Goal: Task Accomplishment & Management: Complete application form

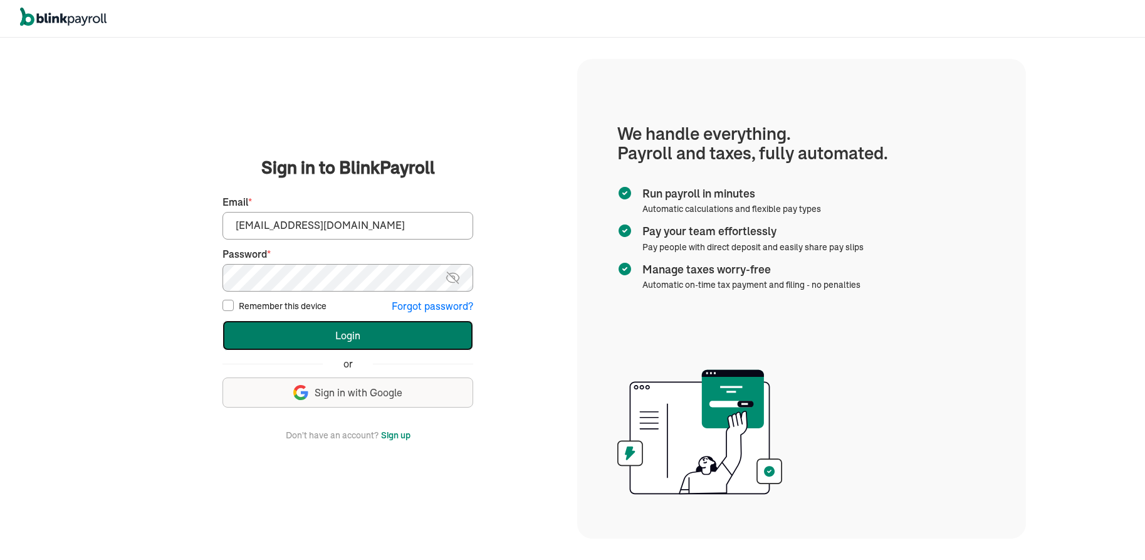
click at [334, 336] on button "Login" at bounding box center [347, 335] width 251 height 30
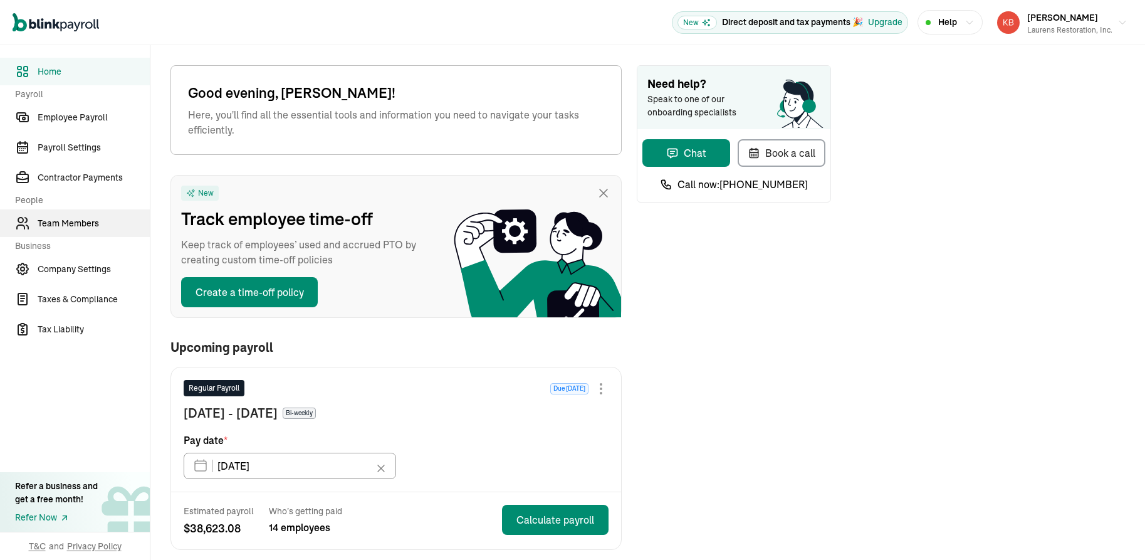
click at [76, 222] on span "Team Members" at bounding box center [94, 223] width 112 height 13
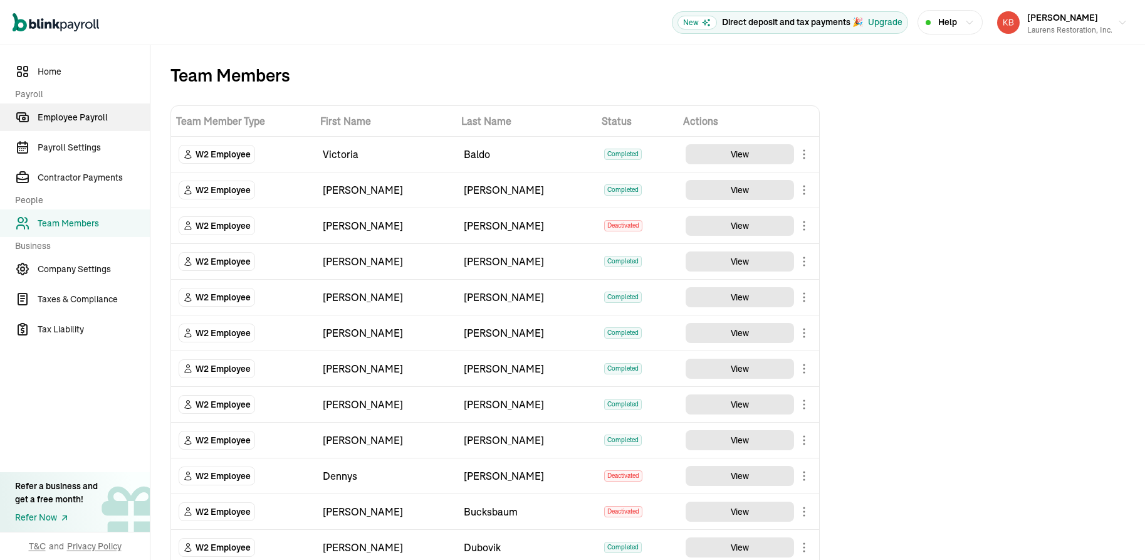
click at [65, 115] on span "Employee Payroll" at bounding box center [94, 117] width 112 height 13
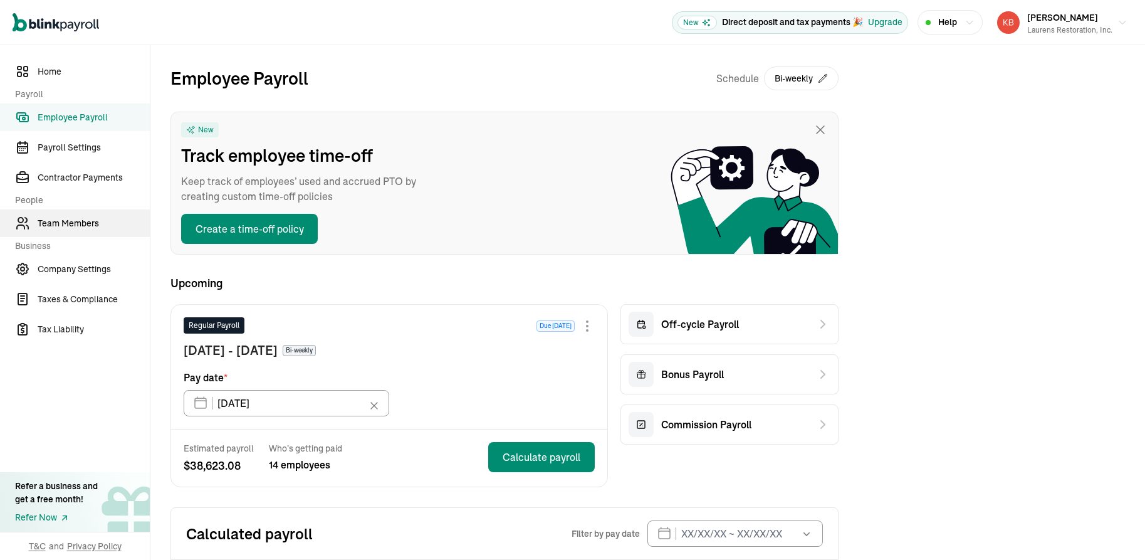
click at [65, 230] on link "Team Members" at bounding box center [75, 223] width 150 height 28
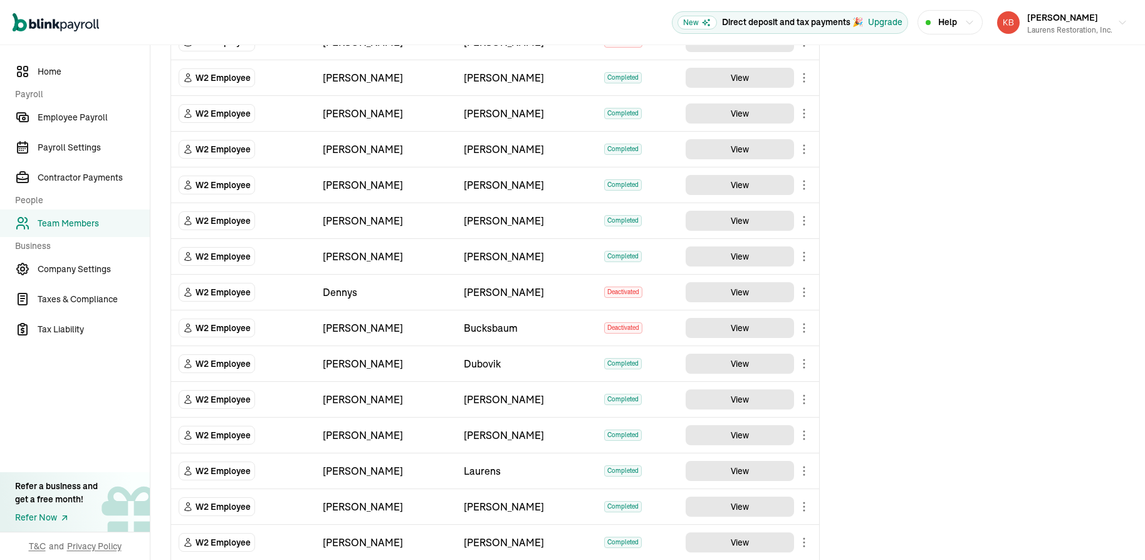
scroll to position [236, 0]
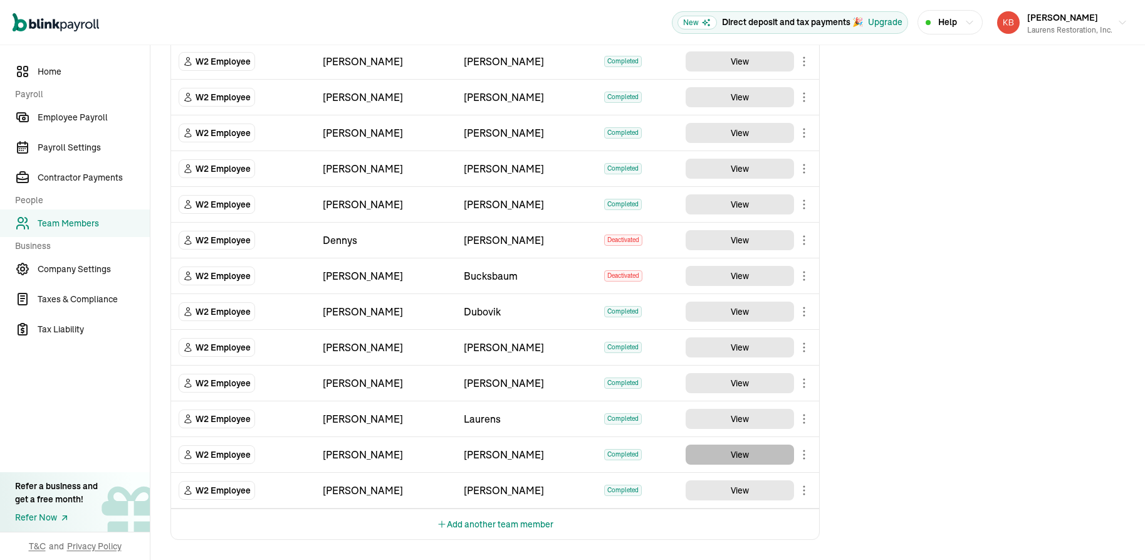
click at [758, 459] on button "View" at bounding box center [740, 454] width 108 height 20
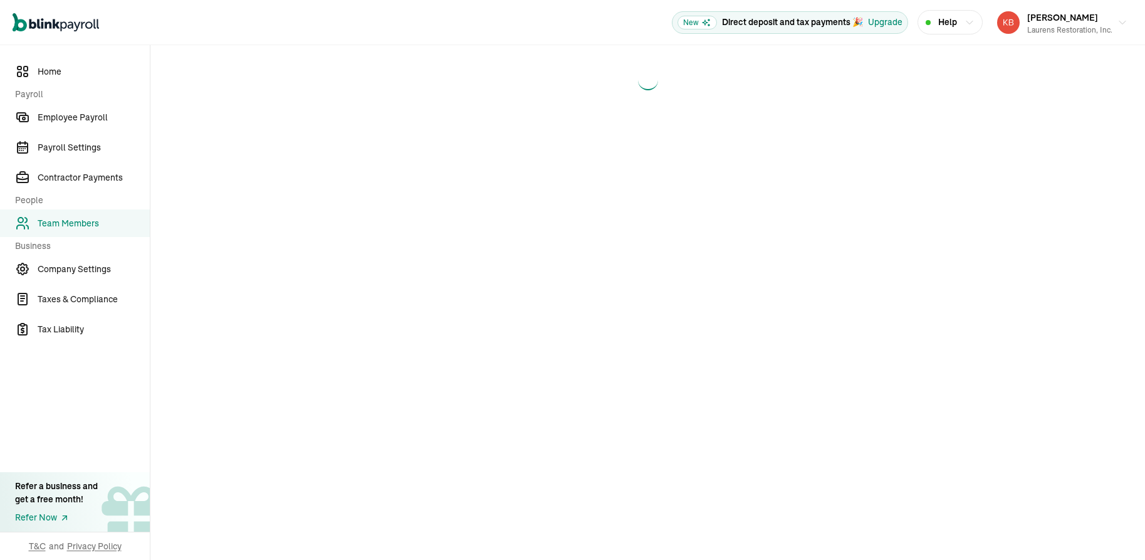
scroll to position [0, 0]
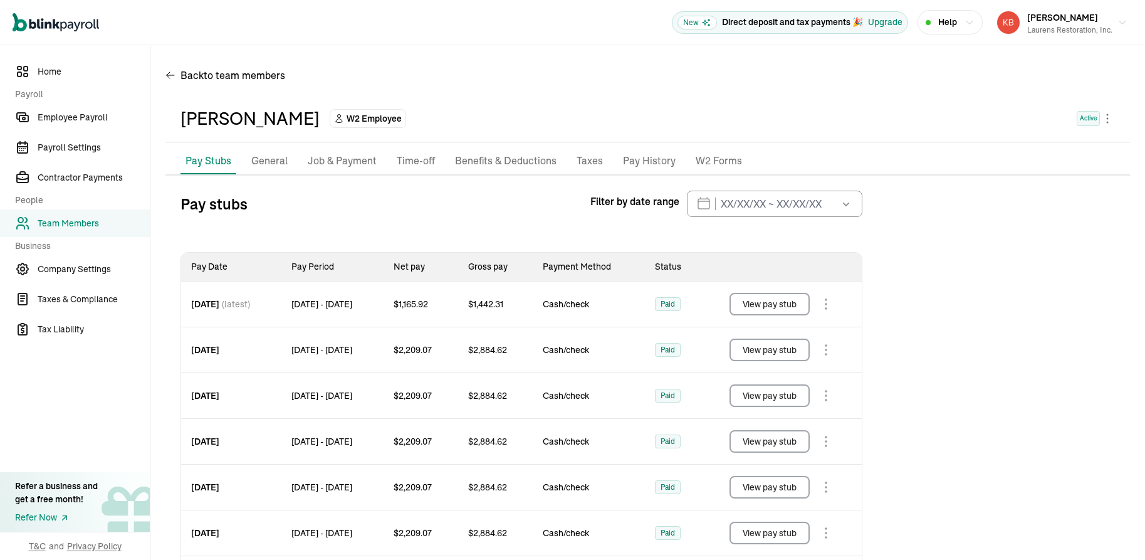
click at [1077, 121] on span "Active" at bounding box center [1088, 118] width 23 height 15
click at [1092, 121] on body "Open main menu New Direct deposit and tax payments 🎉 Upgrade Help Katherine Bir…" at bounding box center [572, 280] width 1145 height 560
click at [1095, 117] on body "Open main menu New Direct deposit and tax payments 🎉 Upgrade Help Katherine Bir…" at bounding box center [572, 280] width 1145 height 560
click at [77, 219] on span "Team Members" at bounding box center [94, 223] width 112 height 13
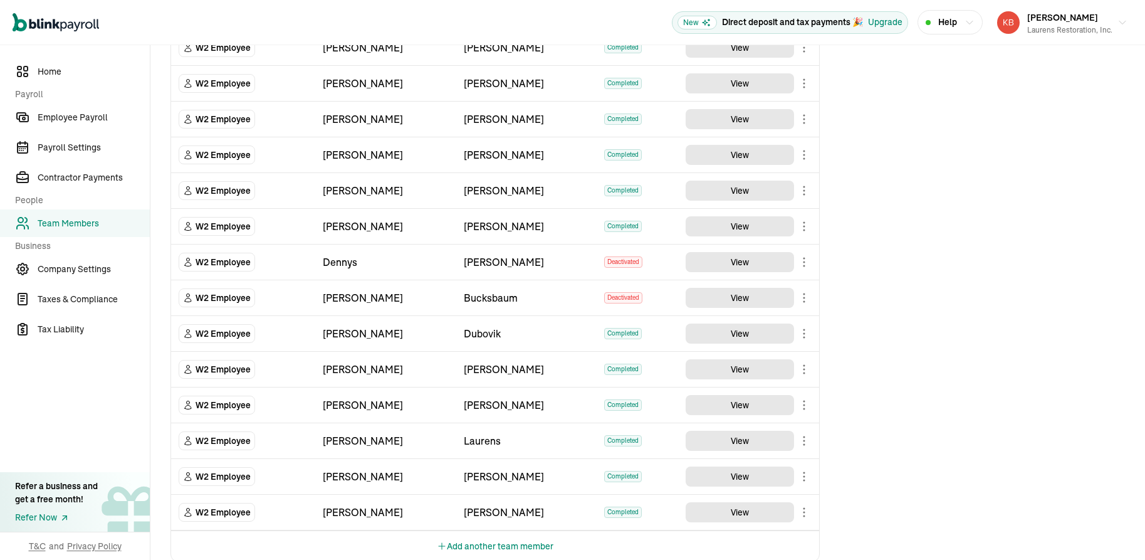
scroll to position [226, 0]
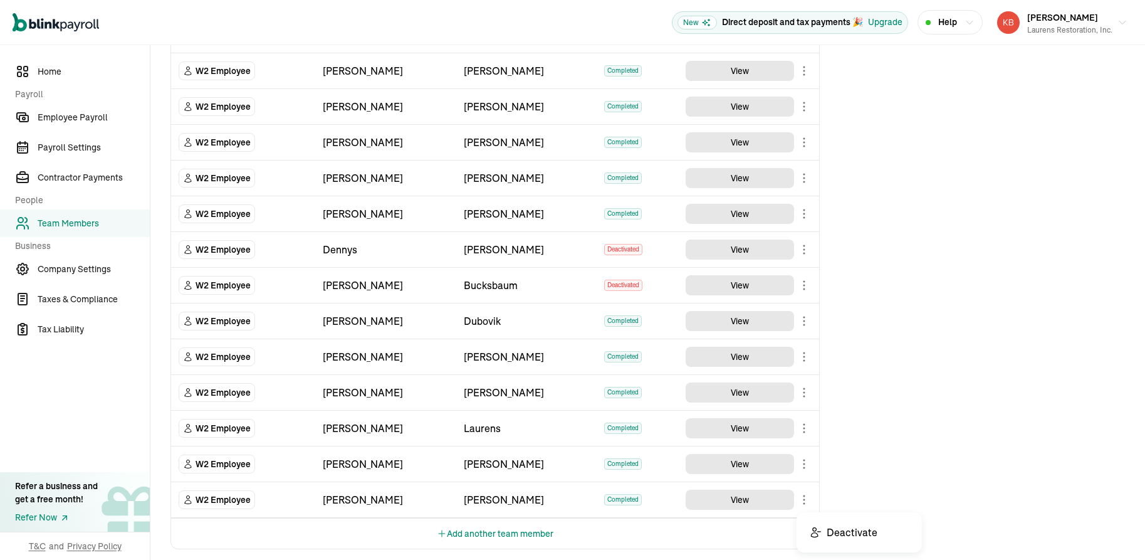
click at [803, 496] on body "Open main menu New Direct deposit and tax payments 🎉 Upgrade Help Katherine Bir…" at bounding box center [572, 280] width 1145 height 560
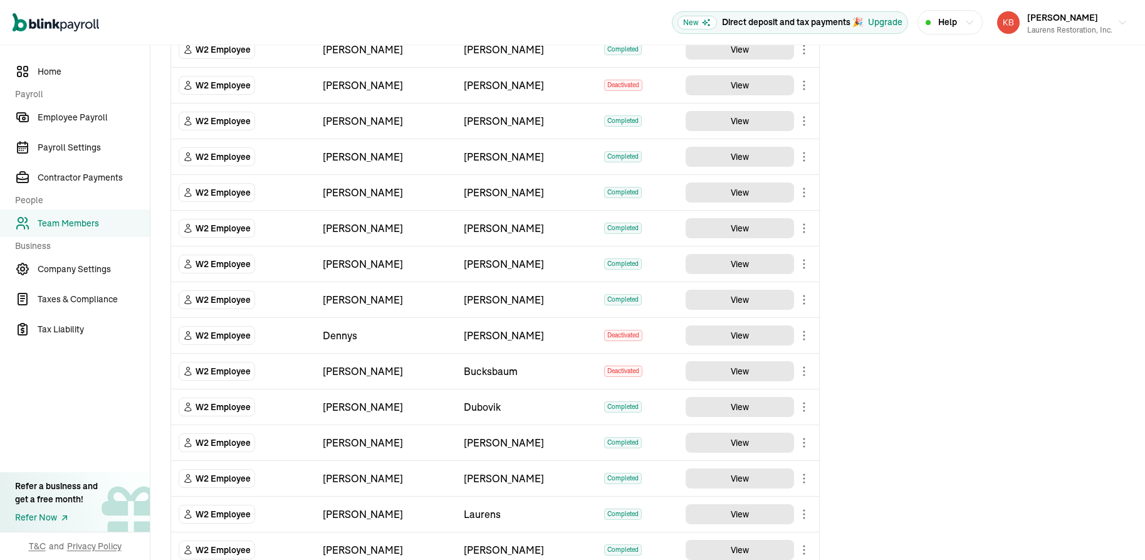
scroll to position [55, 0]
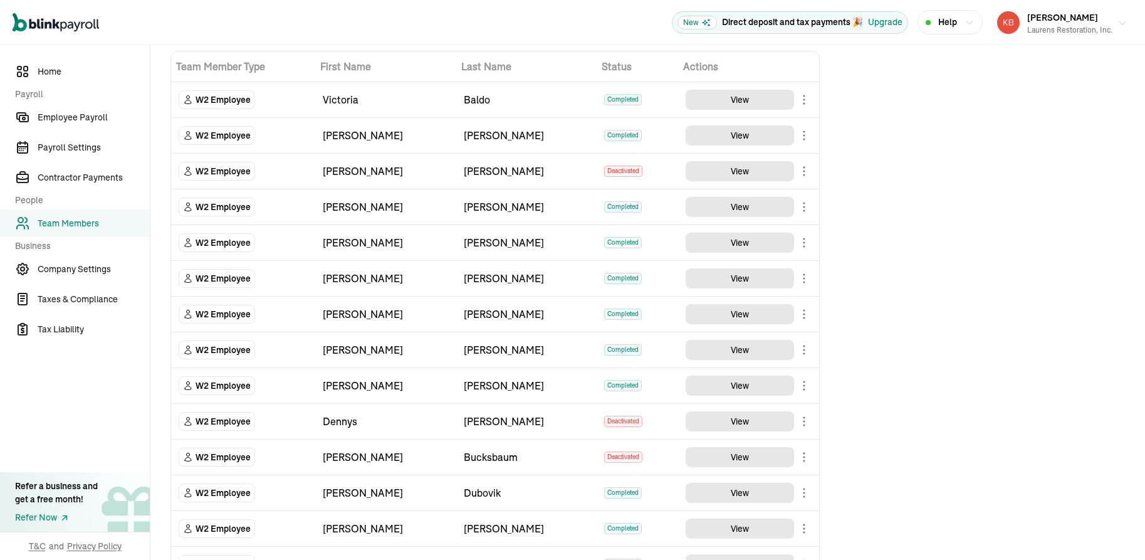
click at [1035, 18] on span "Katherine Birchfield" at bounding box center [1062, 17] width 71 height 11
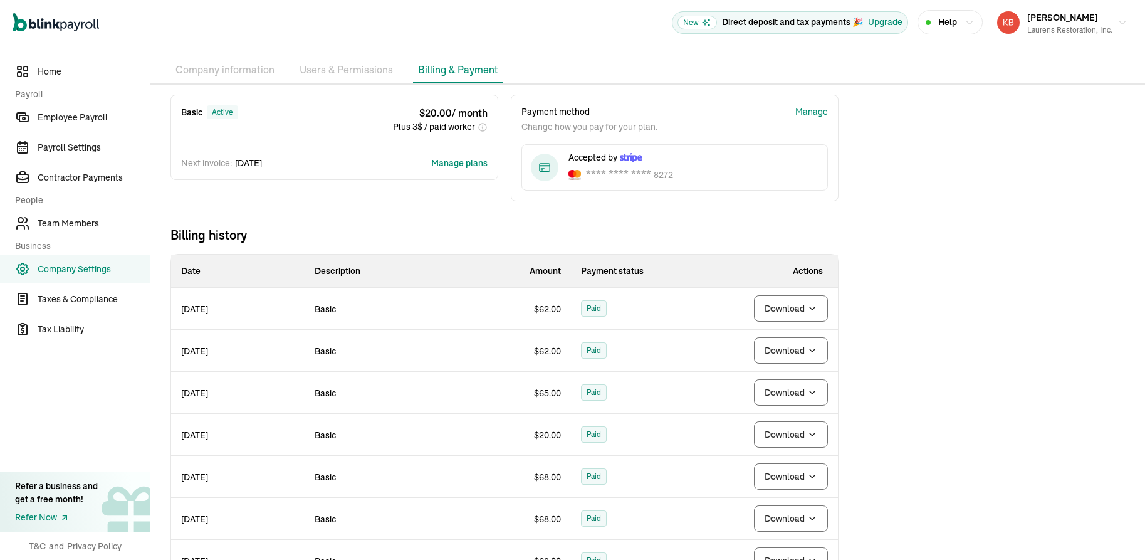
scroll to position [0, 0]
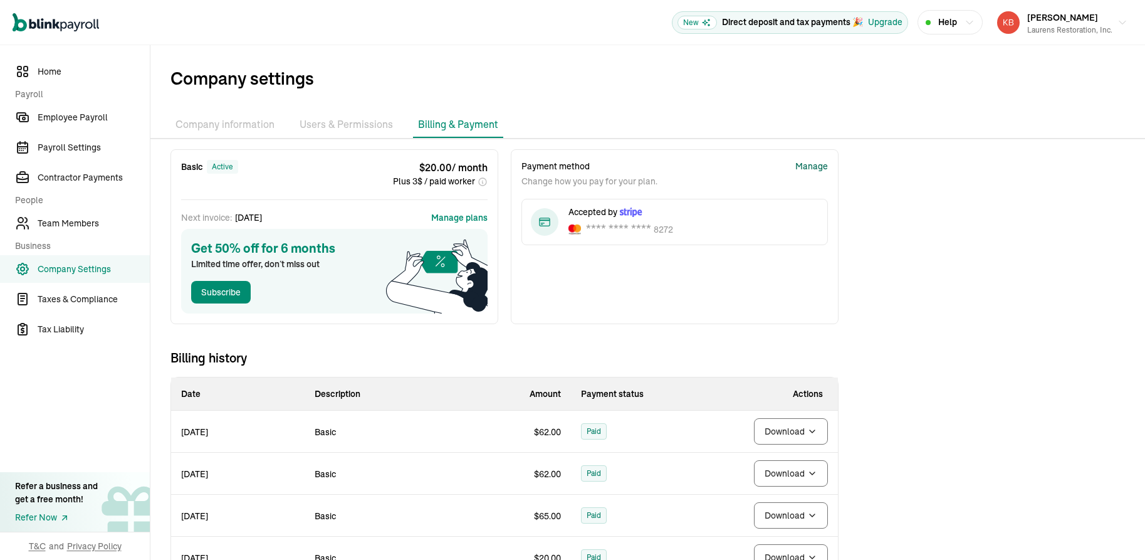
click at [812, 169] on div "Manage" at bounding box center [811, 166] width 33 height 13
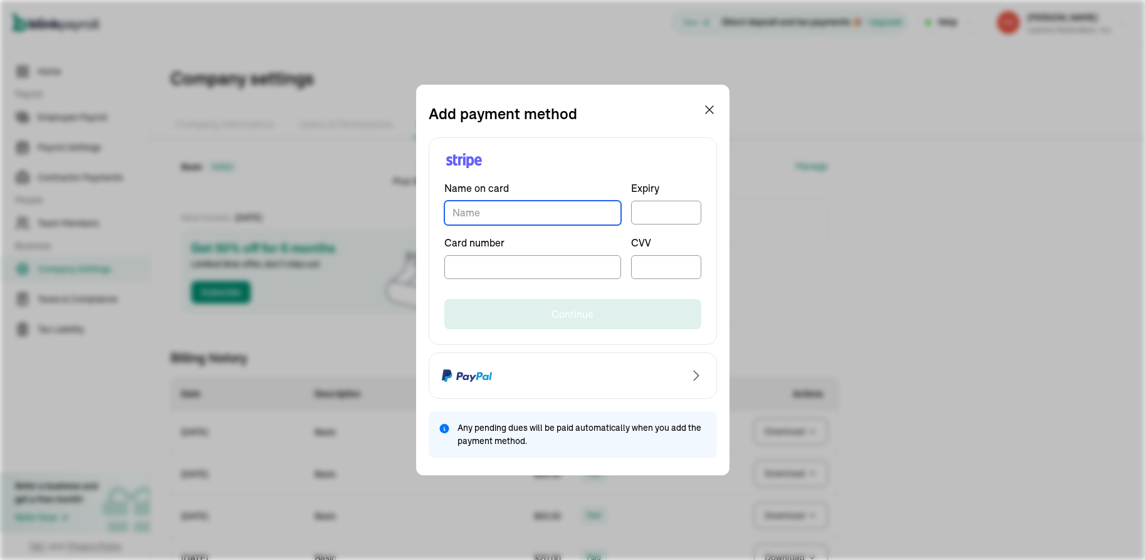
click at [589, 215] on input "TextInput" at bounding box center [532, 213] width 177 height 24
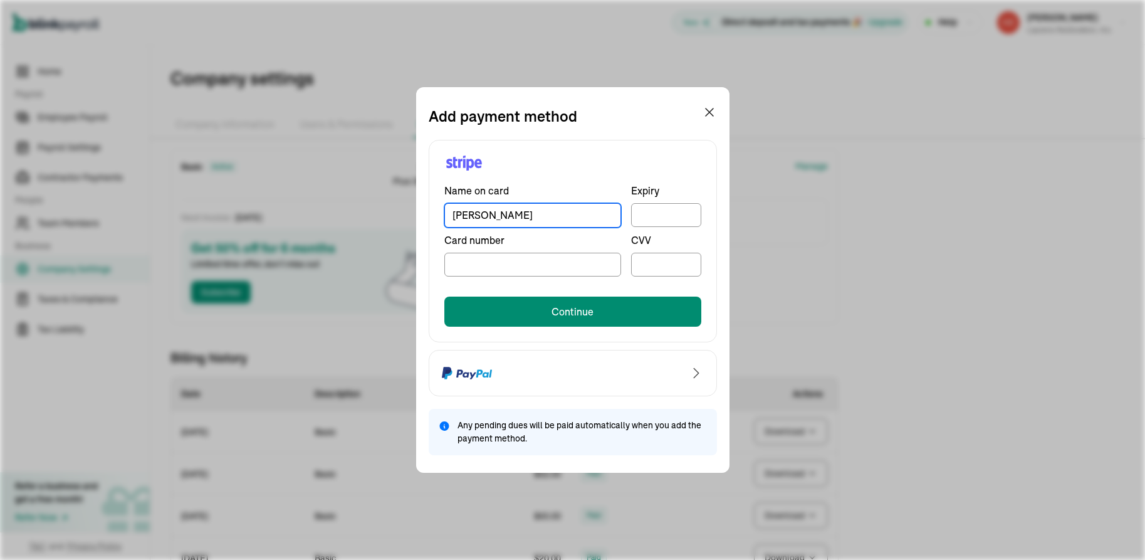
type input "Zachary Laurens"
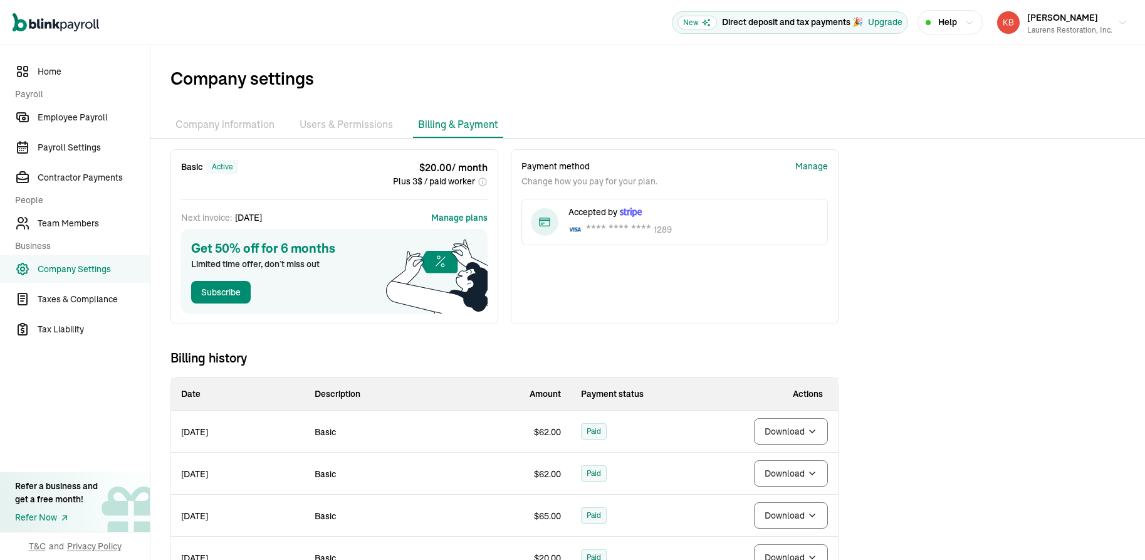
click at [824, 167] on div "Manage" at bounding box center [811, 166] width 33 height 13
click at [92, 231] on link "Team Members" at bounding box center [75, 223] width 150 height 28
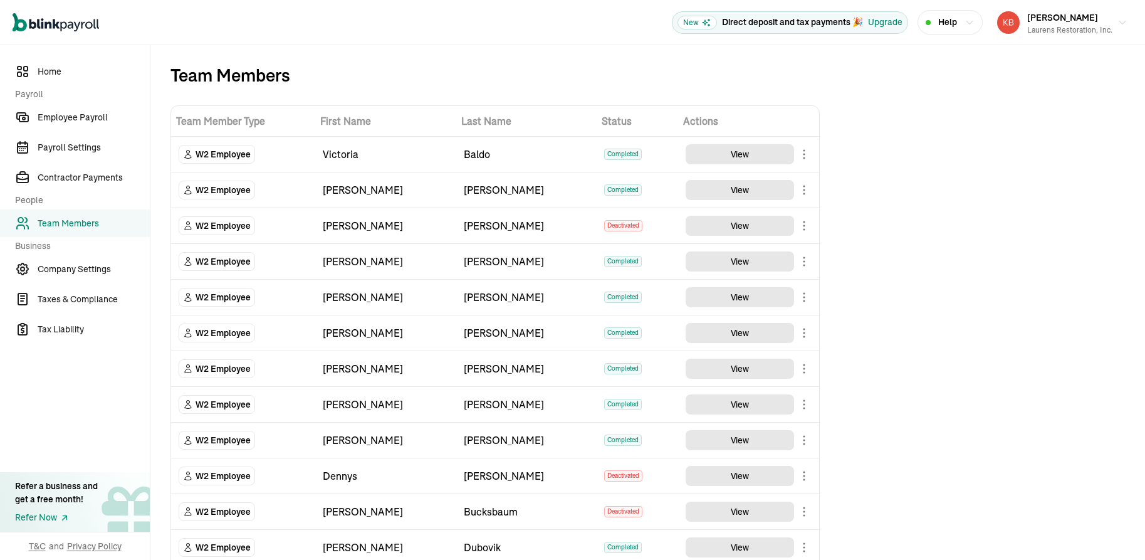
scroll to position [236, 0]
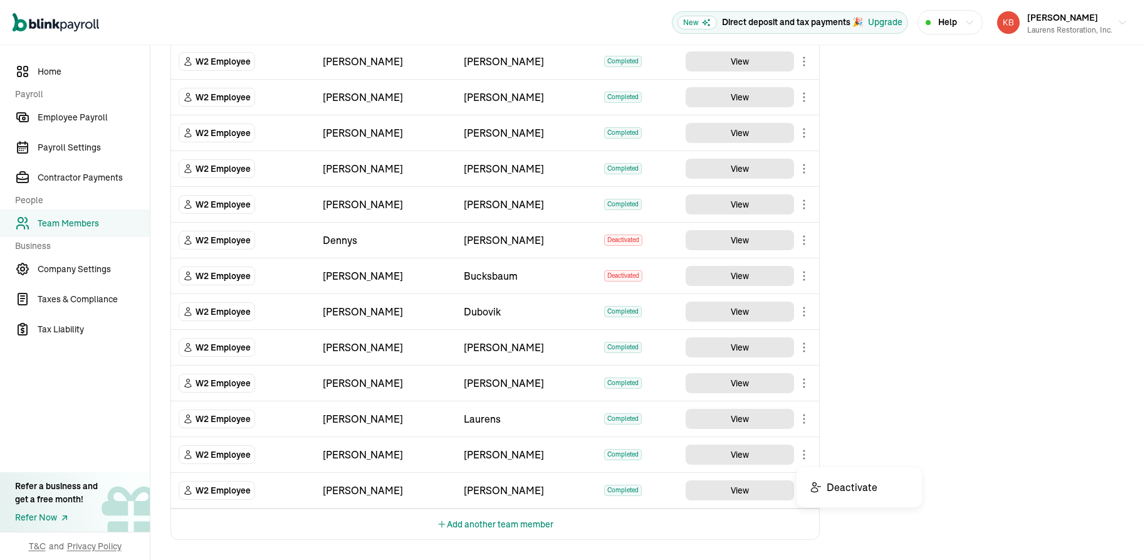
click at [798, 451] on body "Open main menu New Direct deposit and tax payments 🎉 Upgrade Help Katherine Bir…" at bounding box center [572, 280] width 1145 height 560
click at [85, 117] on span "Employee Payroll" at bounding box center [94, 117] width 112 height 13
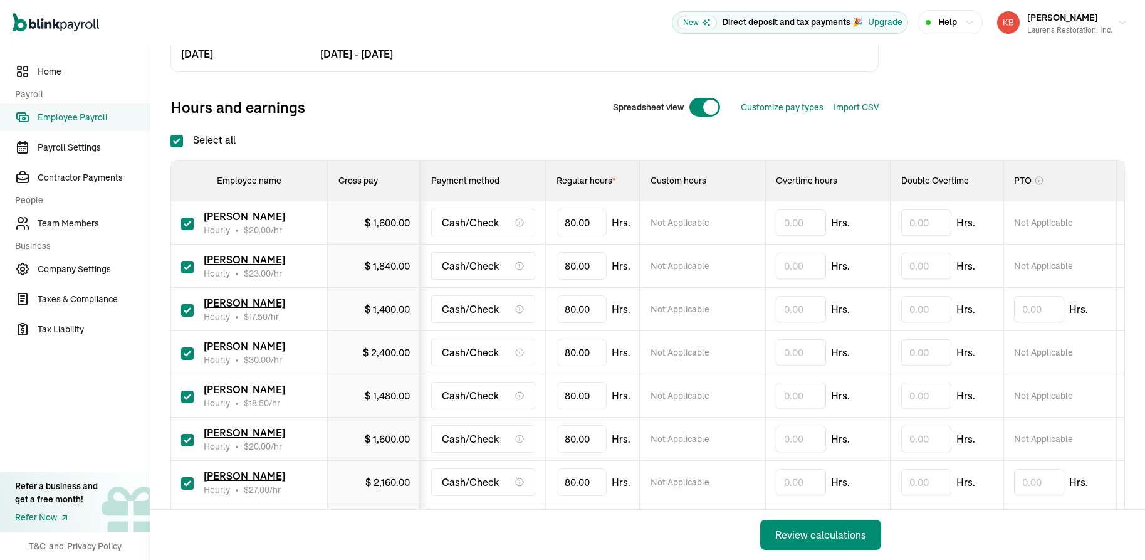
scroll to position [136, 0]
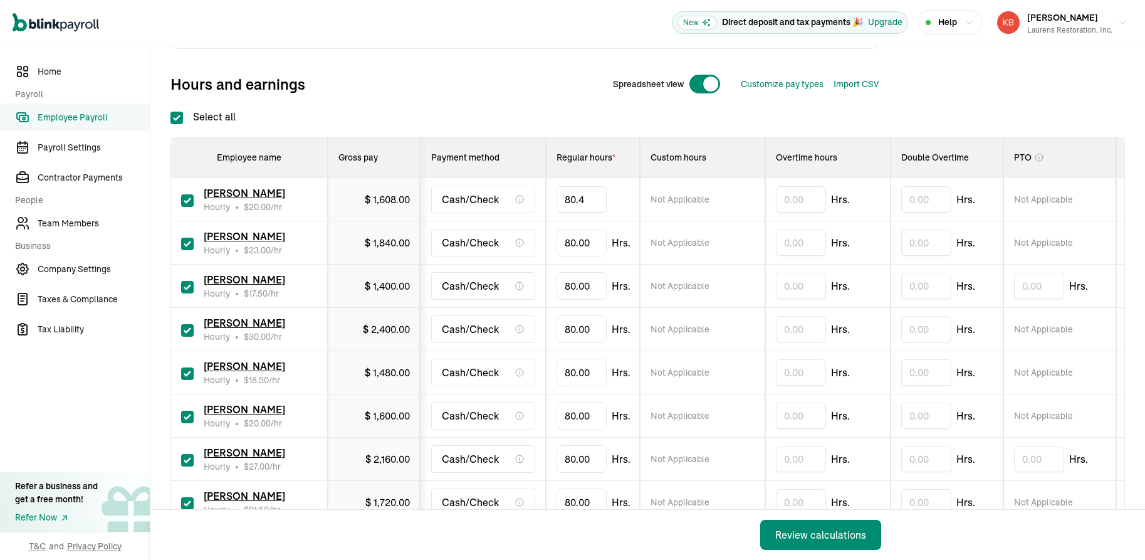
type input "80.45"
type input "10.83"
type input "8"
type input "81.72"
type input "10.82"
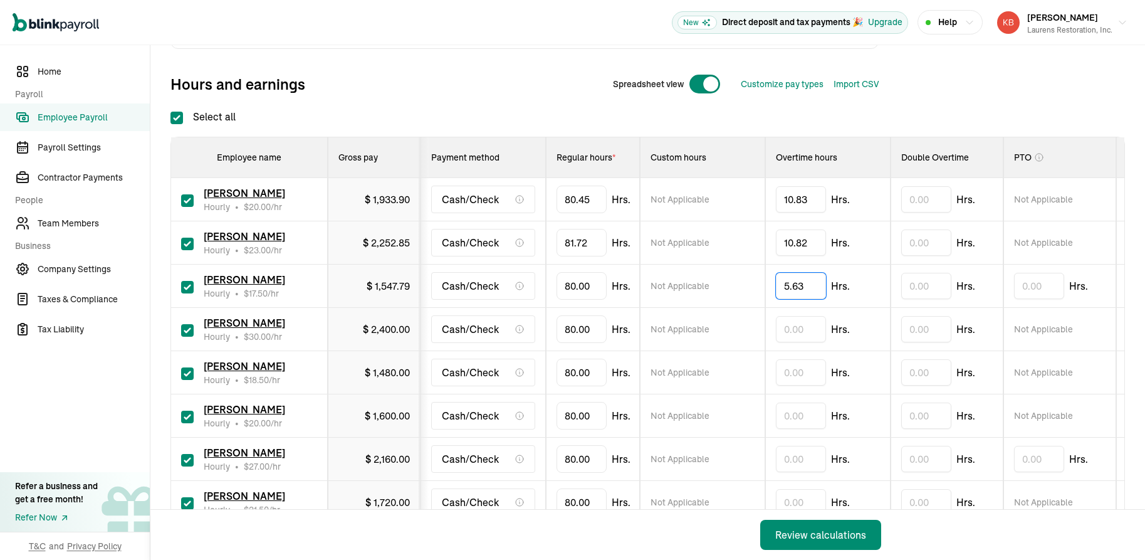
type input "5.63"
type input "81"
type input "4.5"
type input "8"
type input "78.90"
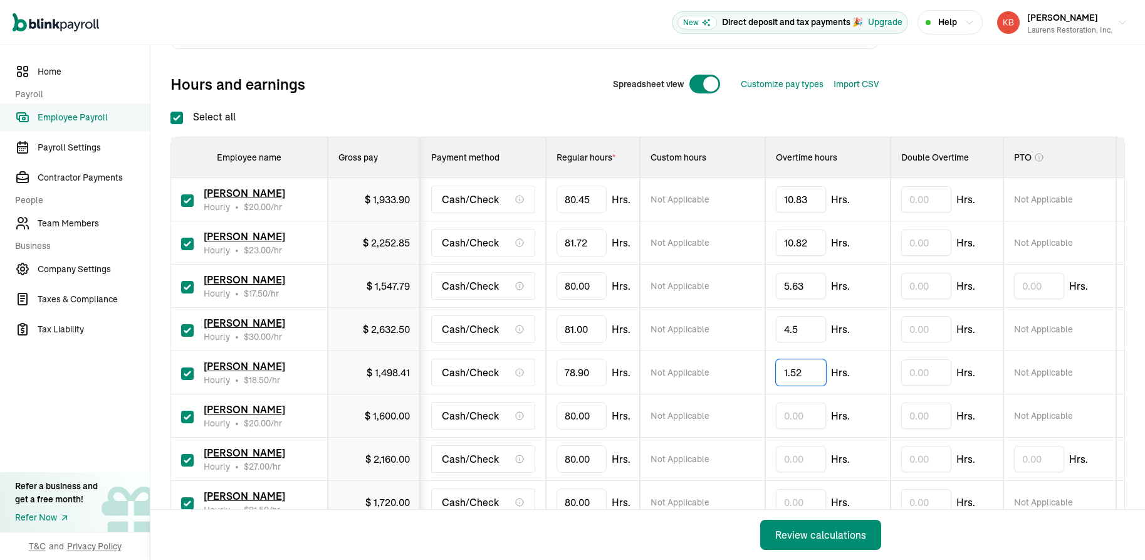
type input "1.52"
type input "80.37"
click at [597, 417] on input "80.37" at bounding box center [582, 415] width 50 height 26
type input "3.12"
type input "8"
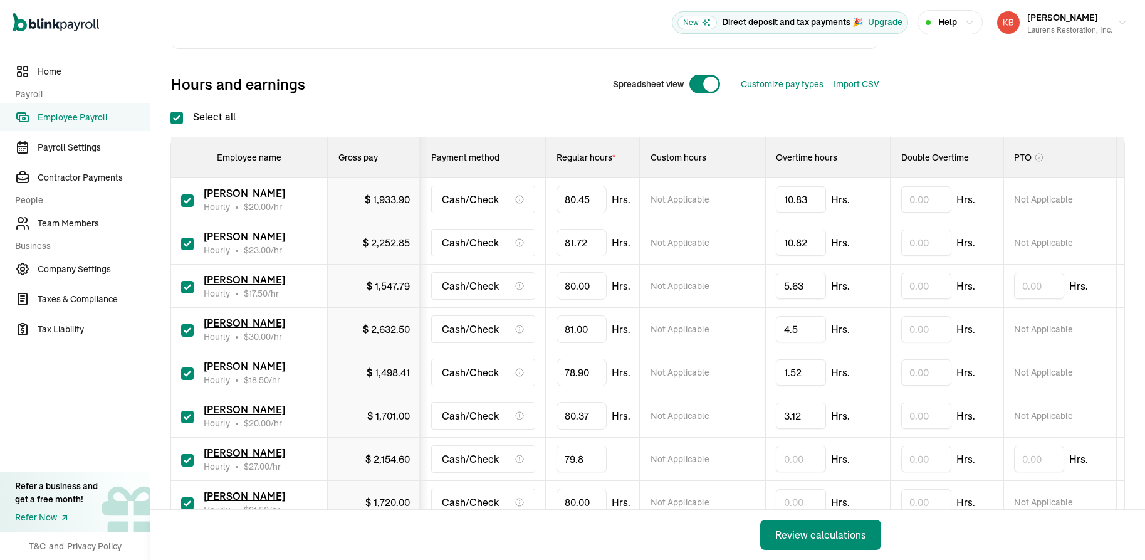
type input "79.85"
type input "2.38"
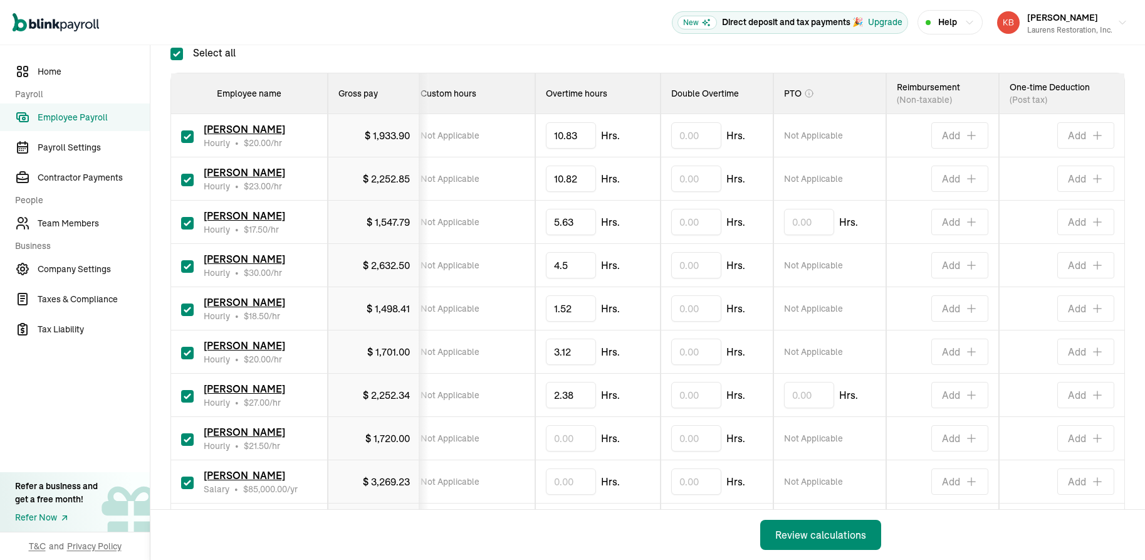
scroll to position [206, 0]
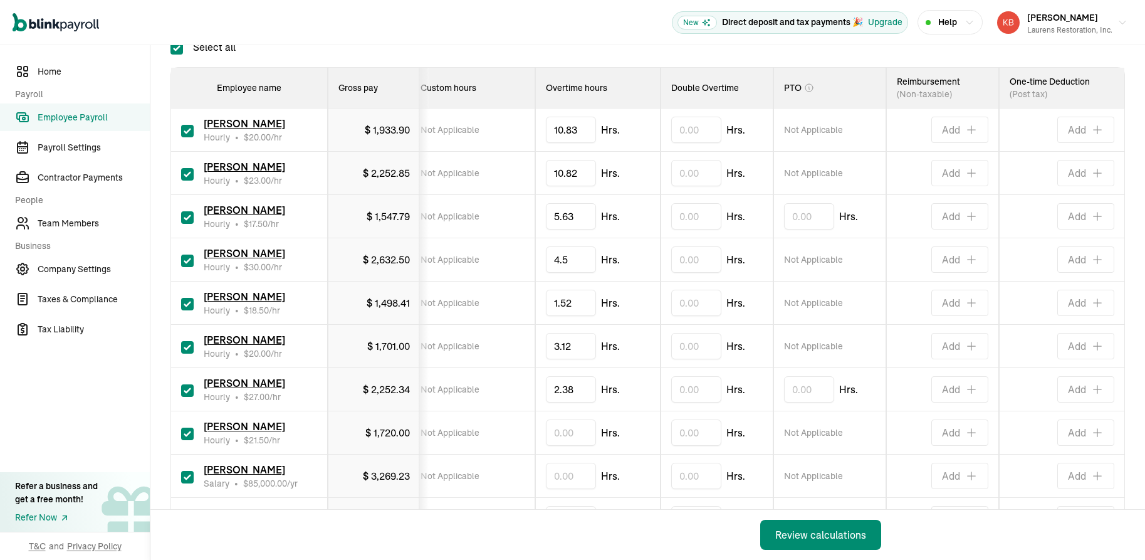
click at [823, 372] on td "Hrs." at bounding box center [829, 389] width 113 height 43
click at [784, 384] on input "text" at bounding box center [809, 389] width 50 height 26
type input "83.41"
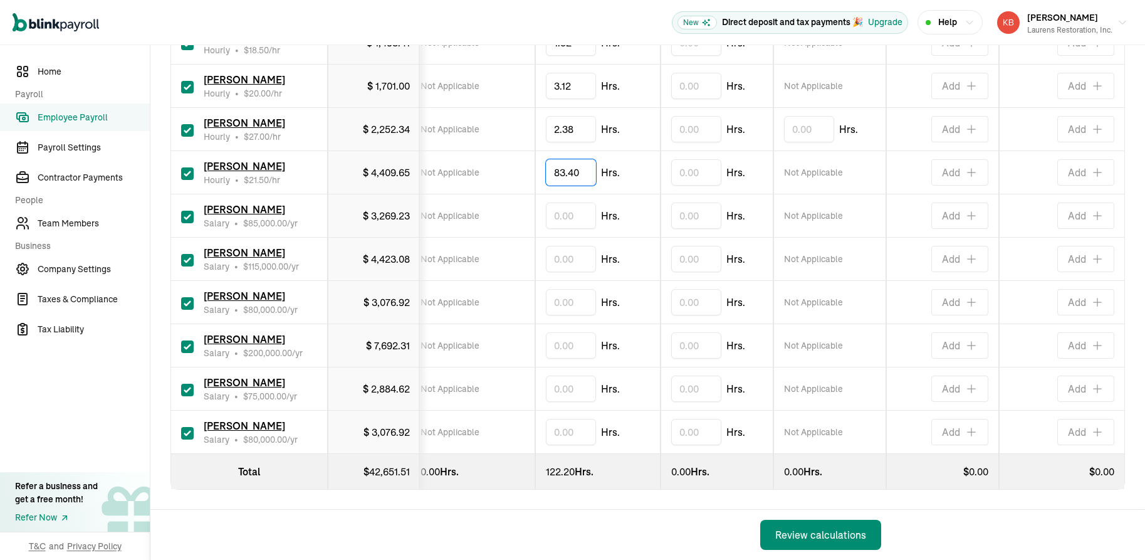
scroll to position [476, 0]
type input "83.40"
click at [188, 384] on input "checkbox" at bounding box center [187, 390] width 13 height 13
checkbox input "false"
type input "0.00"
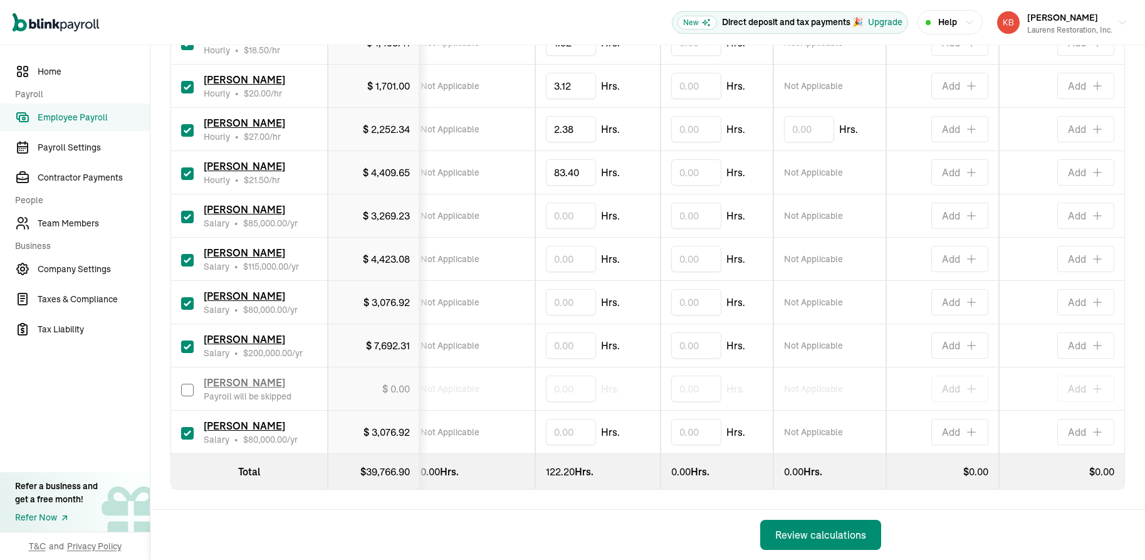
click at [187, 427] on input "checkbox" at bounding box center [187, 433] width 13 height 13
checkbox input "false"
type input "0.00"
click at [546, 293] on input "text" at bounding box center [571, 302] width 50 height 26
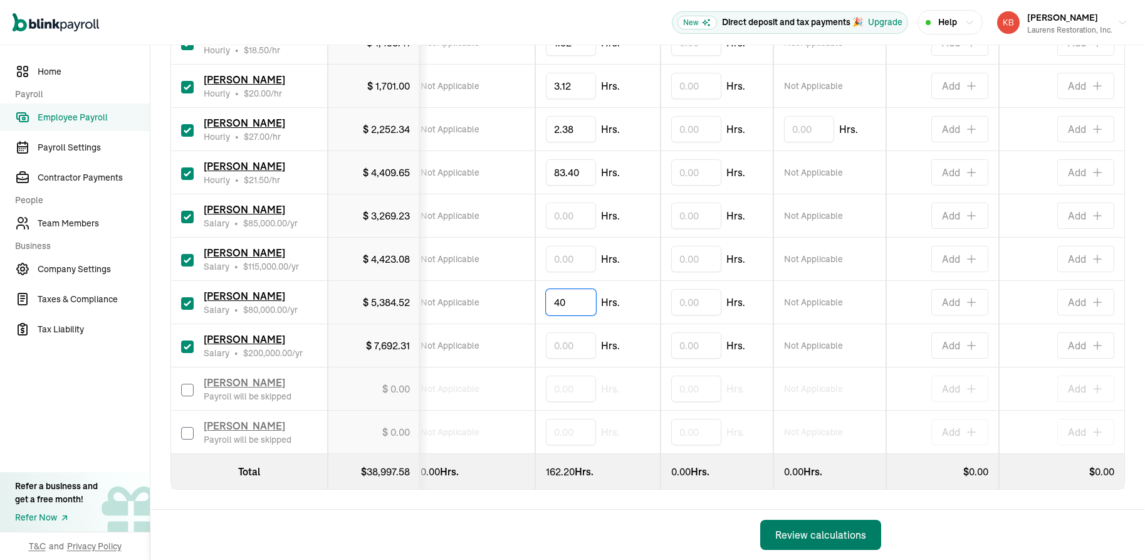
type input "40"
click at [852, 528] on div "Review calculations" at bounding box center [820, 534] width 91 height 15
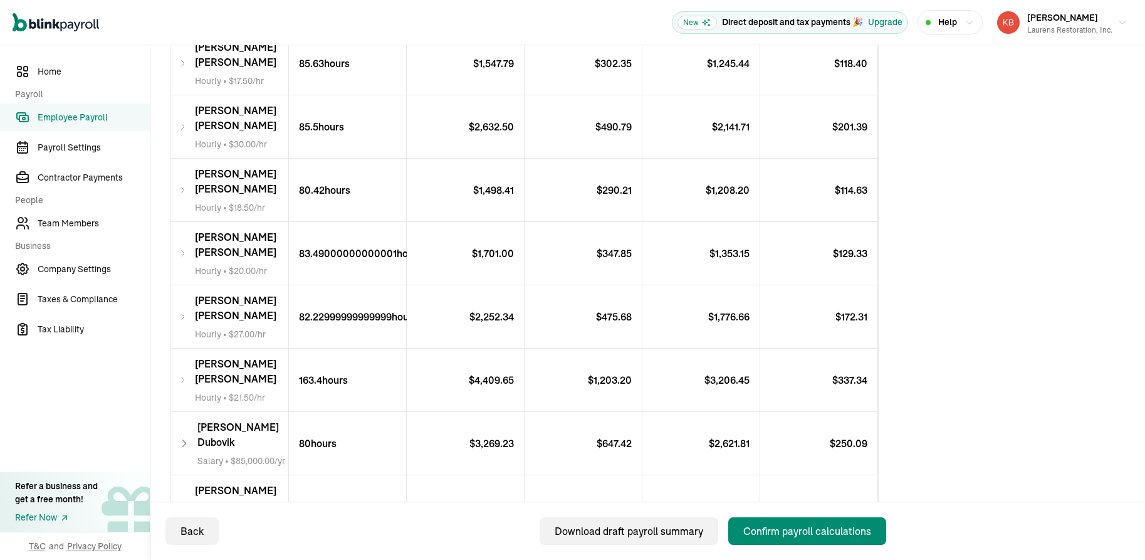
scroll to position [457, 0]
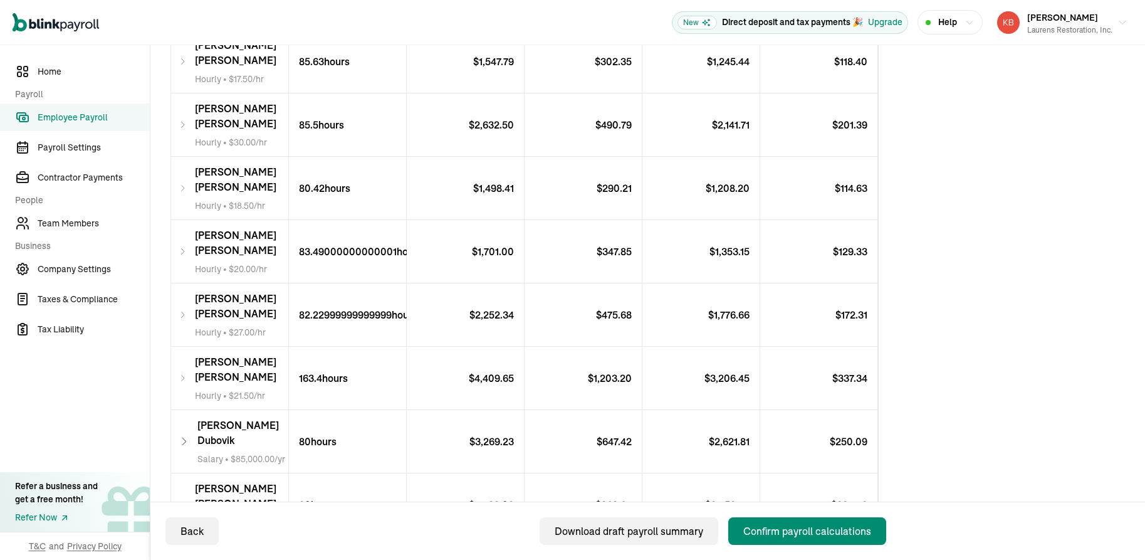
click at [187, 370] on icon at bounding box center [183, 377] width 9 height 15
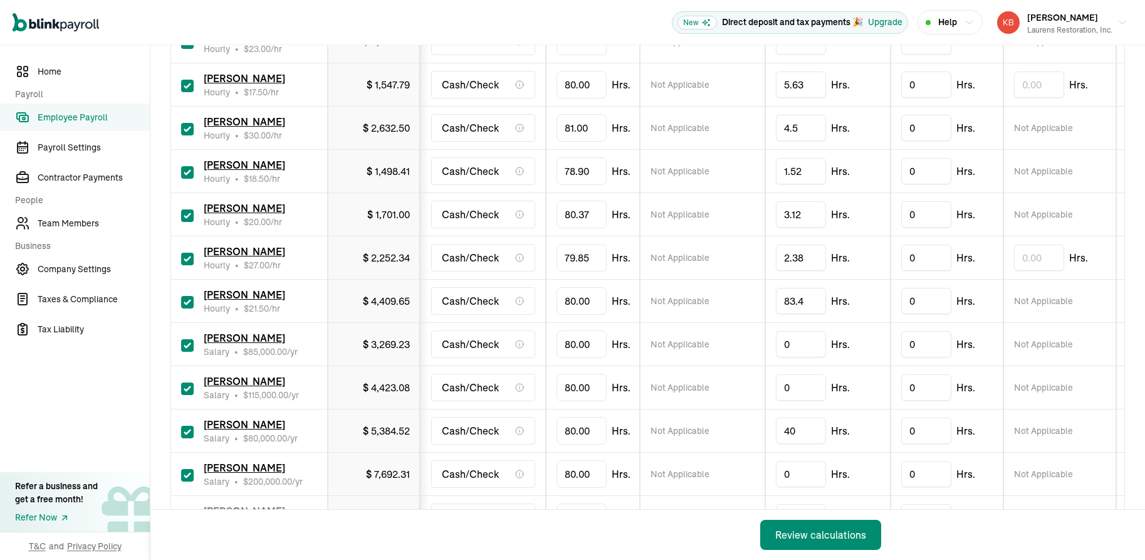
scroll to position [340, 0]
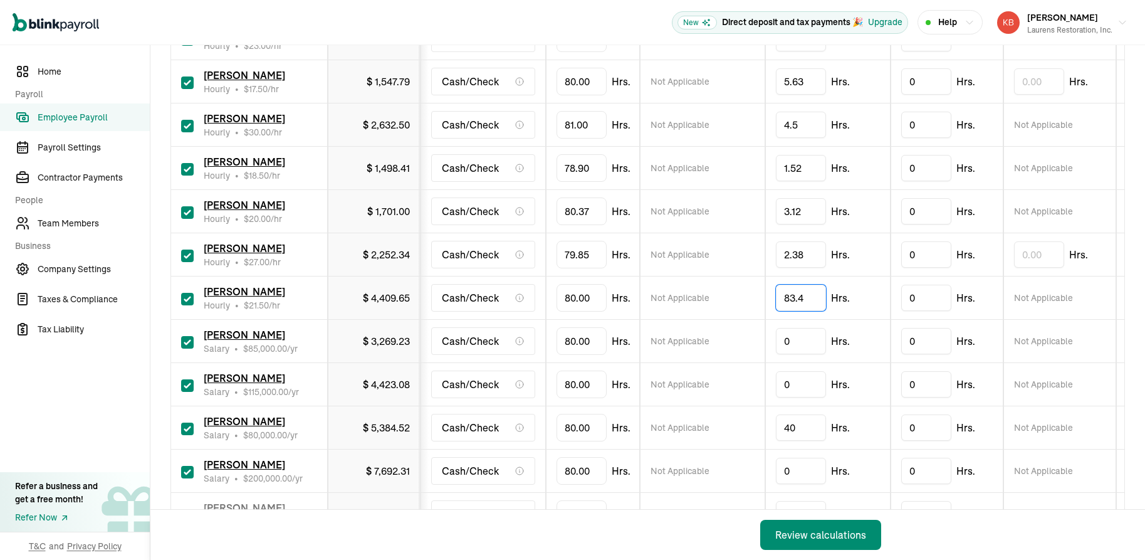
click at [811, 296] on input "83.4" at bounding box center [801, 298] width 50 height 26
type input "8"
type input "83.40"
click at [845, 539] on div "Review calculations" at bounding box center [820, 534] width 91 height 15
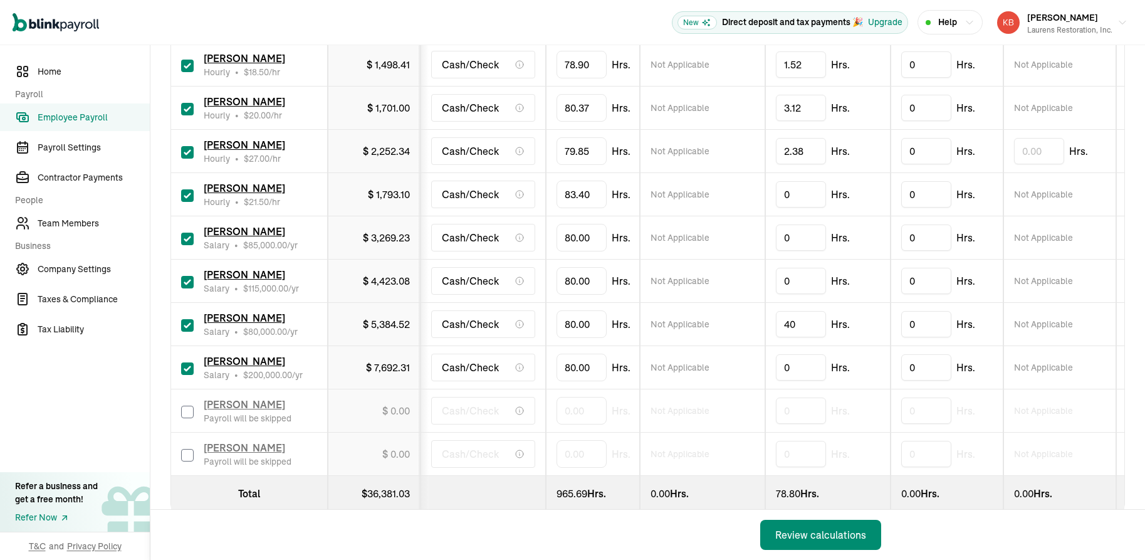
scroll to position [461, 0]
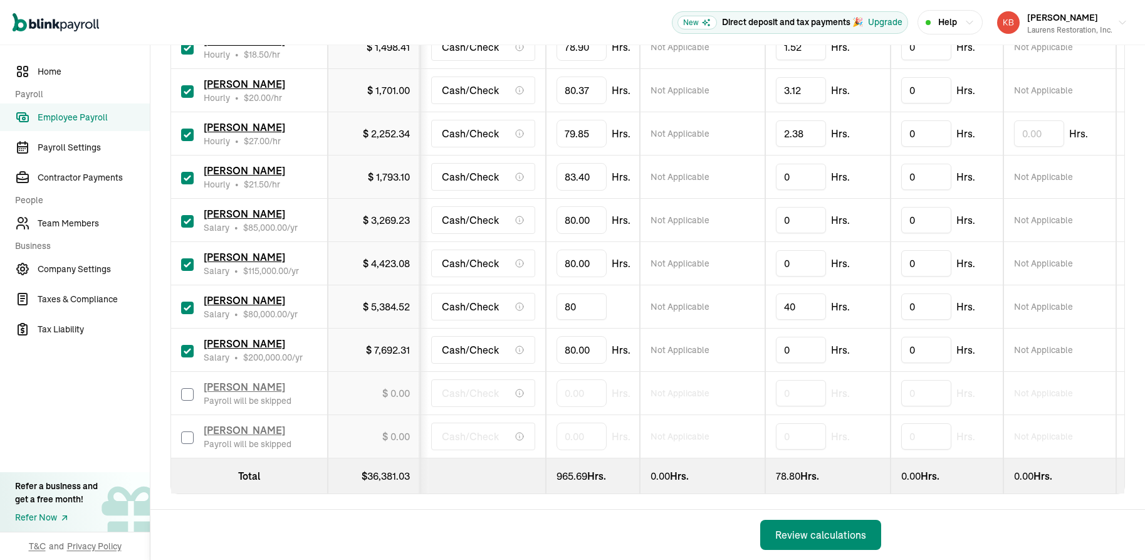
drag, startPoint x: 605, startPoint y: 306, endPoint x: 454, endPoint y: 306, distance: 151.7
type input "8"
type input "40"
click at [798, 307] on input "40" at bounding box center [801, 306] width 50 height 26
type input "4"
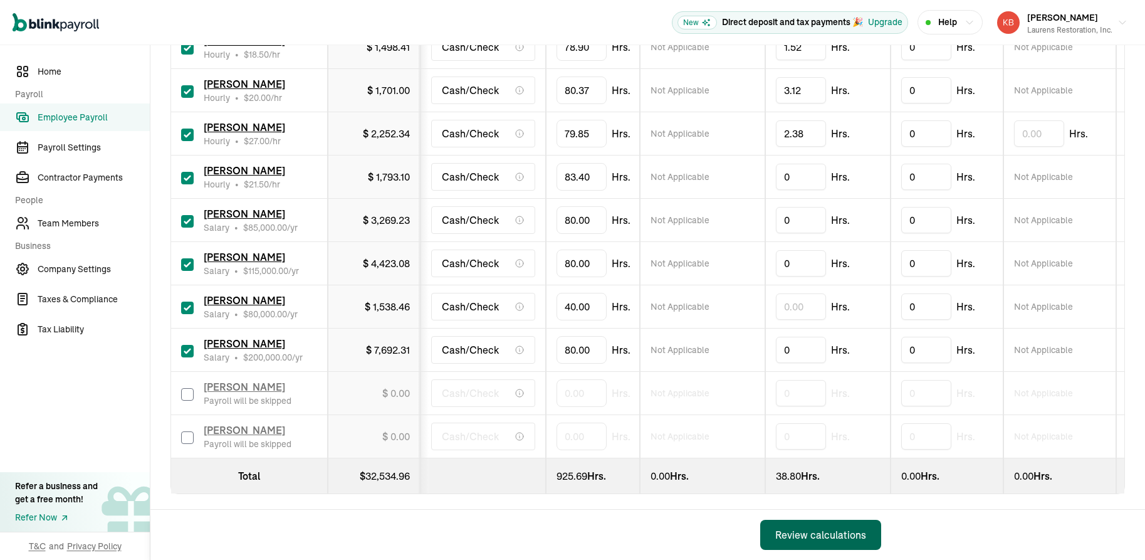
click at [805, 538] on div "Review calculations" at bounding box center [820, 534] width 91 height 15
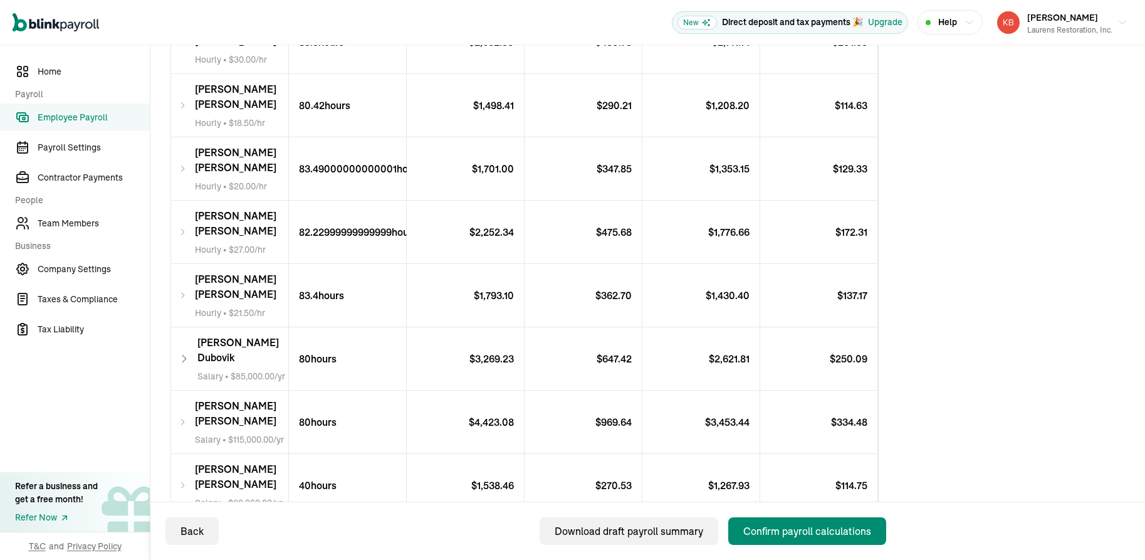
scroll to position [612, 0]
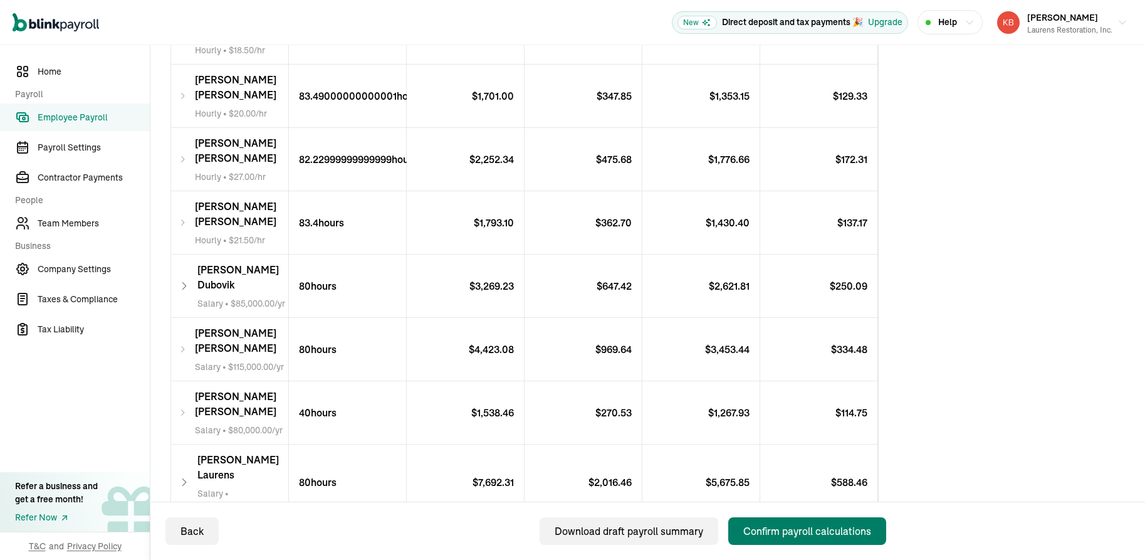
click at [820, 532] on div "Confirm payroll calculations" at bounding box center [807, 530] width 128 height 15
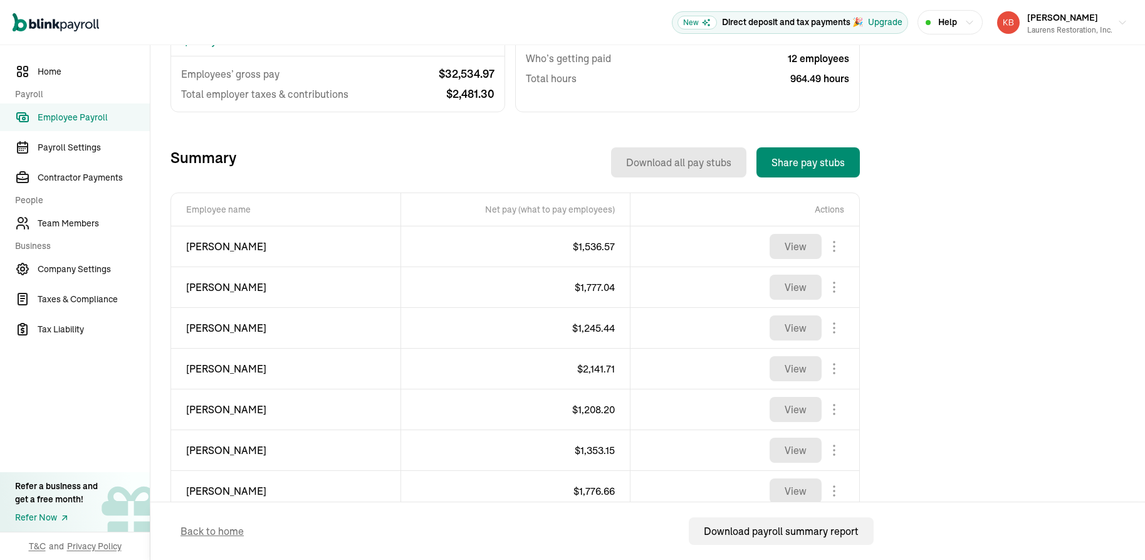
scroll to position [334, 0]
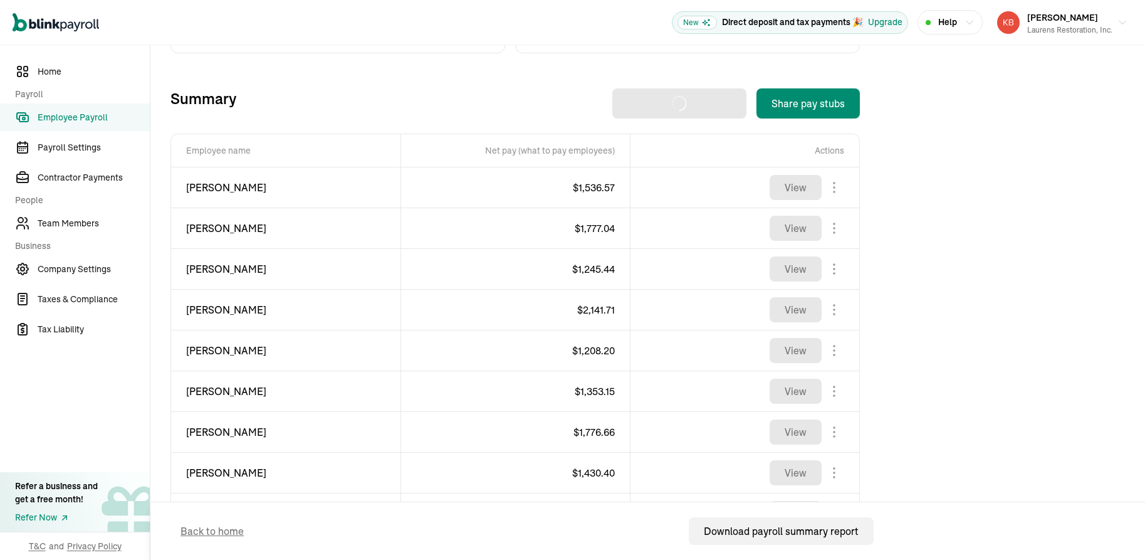
scroll to position [417, 0]
